Goal: Check status: Check status

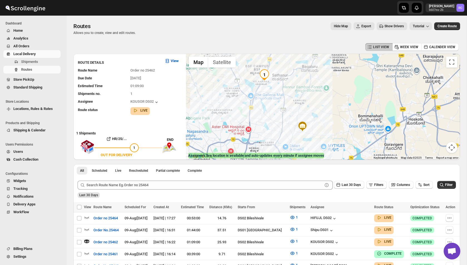
scroll to position [33, 0]
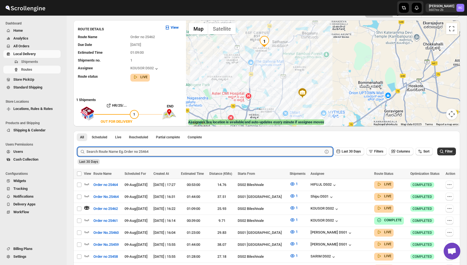
click at [102, 149] on input "text" at bounding box center [204, 151] width 236 height 9
paste input "25509"
click at [78, 131] on button "Submit" at bounding box center [86, 134] width 16 height 6
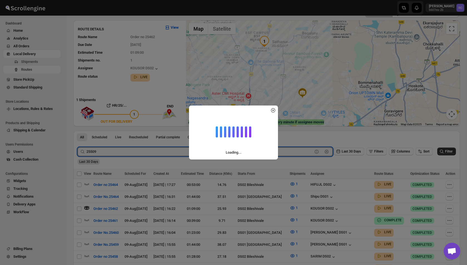
scroll to position [1, 0]
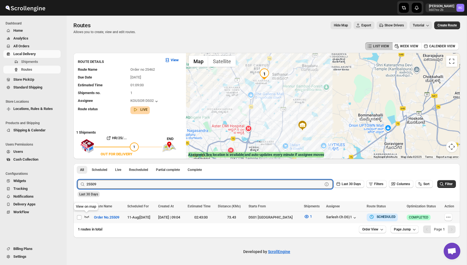
click at [86, 216] on icon "button" at bounding box center [86, 216] width 5 height 2
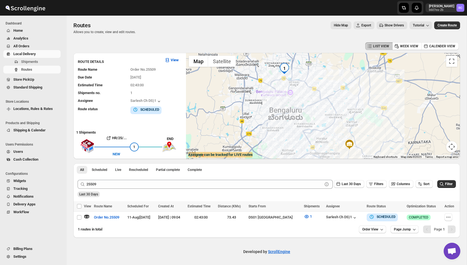
drag, startPoint x: 358, startPoint y: 114, endPoint x: 351, endPoint y: 121, distance: 9.6
click at [351, 121] on div at bounding box center [323, 106] width 274 height 106
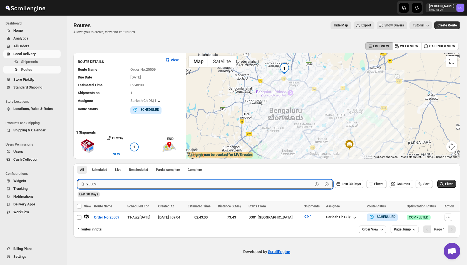
click at [104, 182] on input "25509" at bounding box center [199, 183] width 226 height 9
paste input "12"
type input "25512"
click at [78, 163] on button "Submit" at bounding box center [86, 166] width 16 height 6
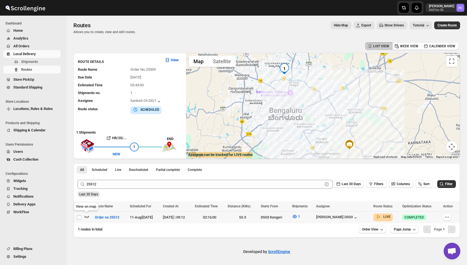
click at [88, 214] on icon "button" at bounding box center [87, 216] width 6 height 6
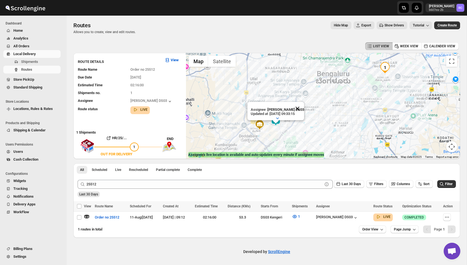
click at [300, 108] on button "Close" at bounding box center [297, 108] width 13 height 13
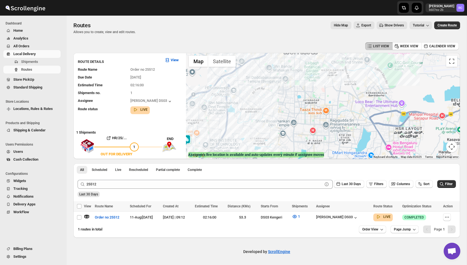
click at [366, 106] on div at bounding box center [323, 106] width 274 height 106
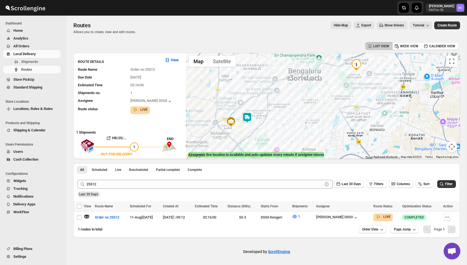
drag, startPoint x: 289, startPoint y: 86, endPoint x: 298, endPoint y: 92, distance: 10.9
click at [298, 92] on div at bounding box center [323, 106] width 274 height 106
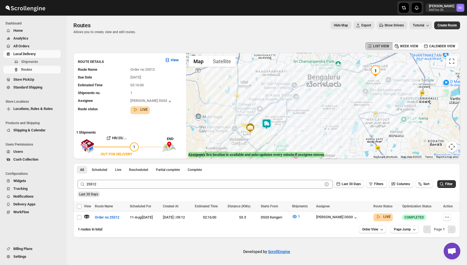
drag, startPoint x: 273, startPoint y: 83, endPoint x: 294, endPoint y: 89, distance: 22.5
click at [294, 89] on div at bounding box center [323, 106] width 274 height 106
